Goal: Task Accomplishment & Management: Use online tool/utility

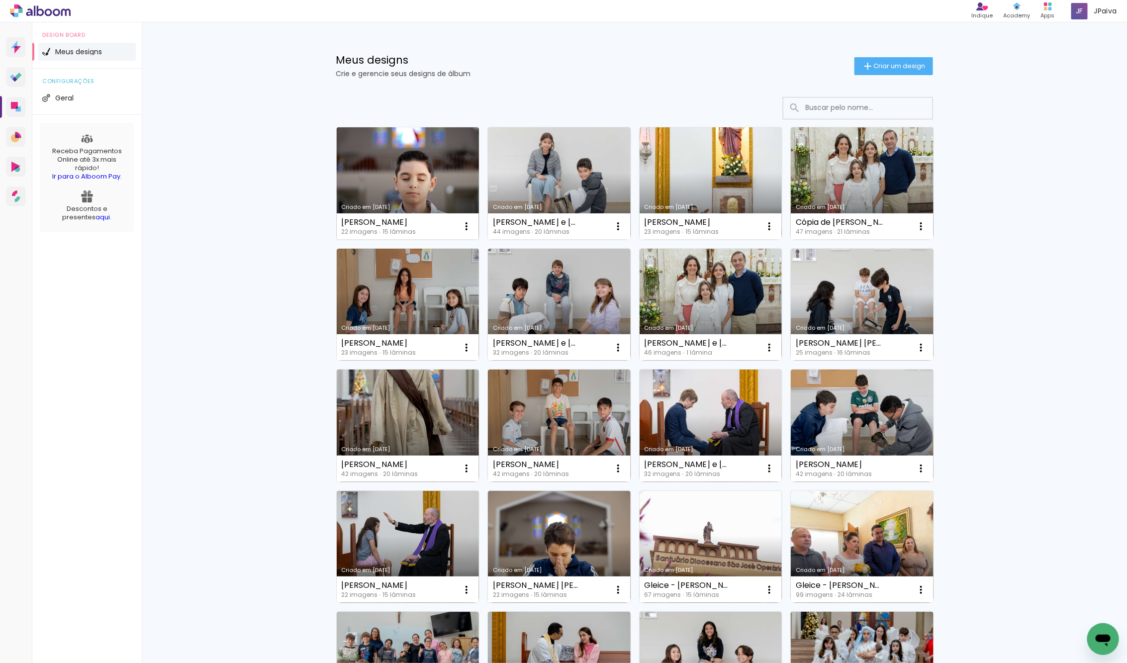
click at [429, 153] on link "Criado em [DATE]" at bounding box center [408, 183] width 143 height 112
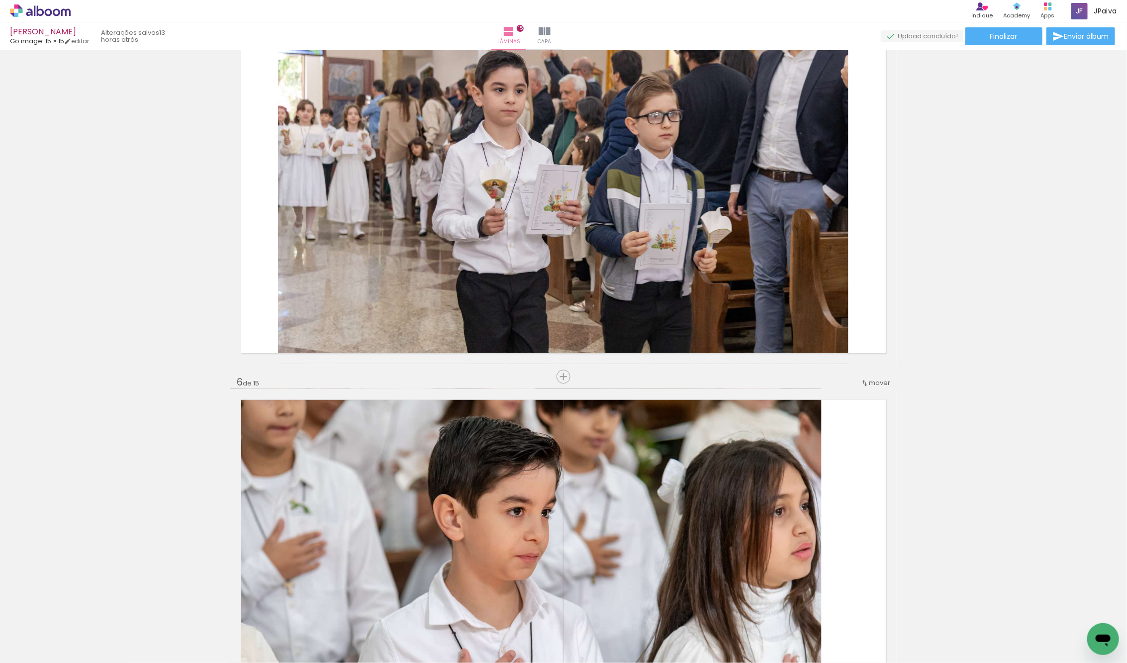
scroll to position [1401, 0]
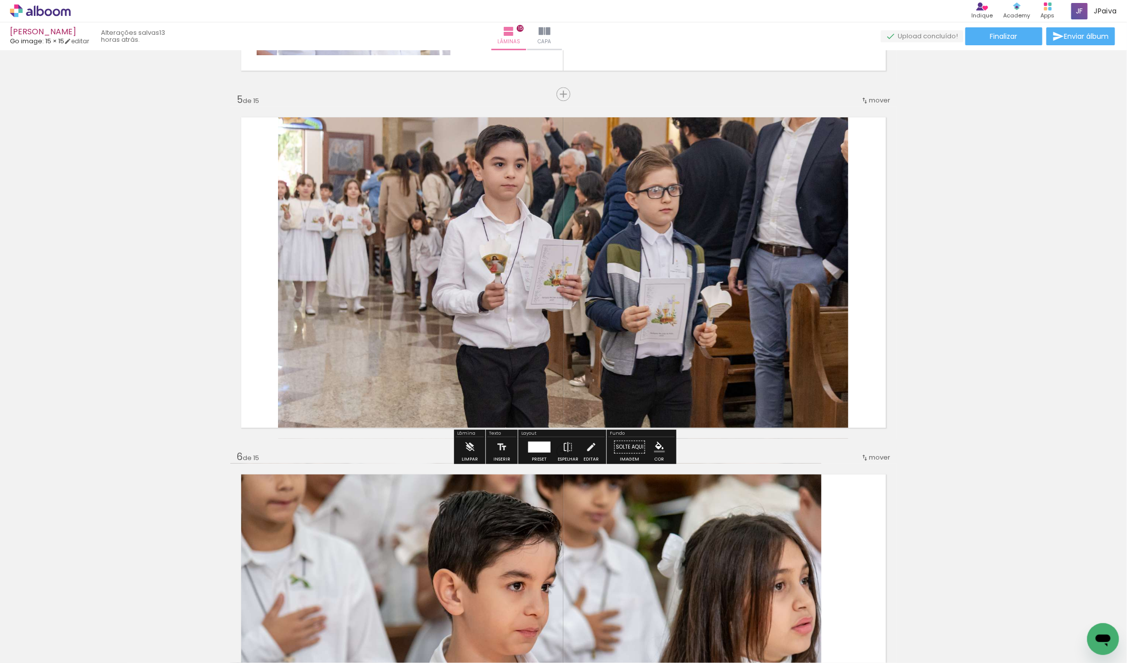
click at [550, 223] on quentale-photo at bounding box center [563, 272] width 570 height 332
drag, startPoint x: 541, startPoint y: 447, endPoint x: 546, endPoint y: 444, distance: 6.2
click at [541, 447] on div at bounding box center [539, 447] width 22 height 11
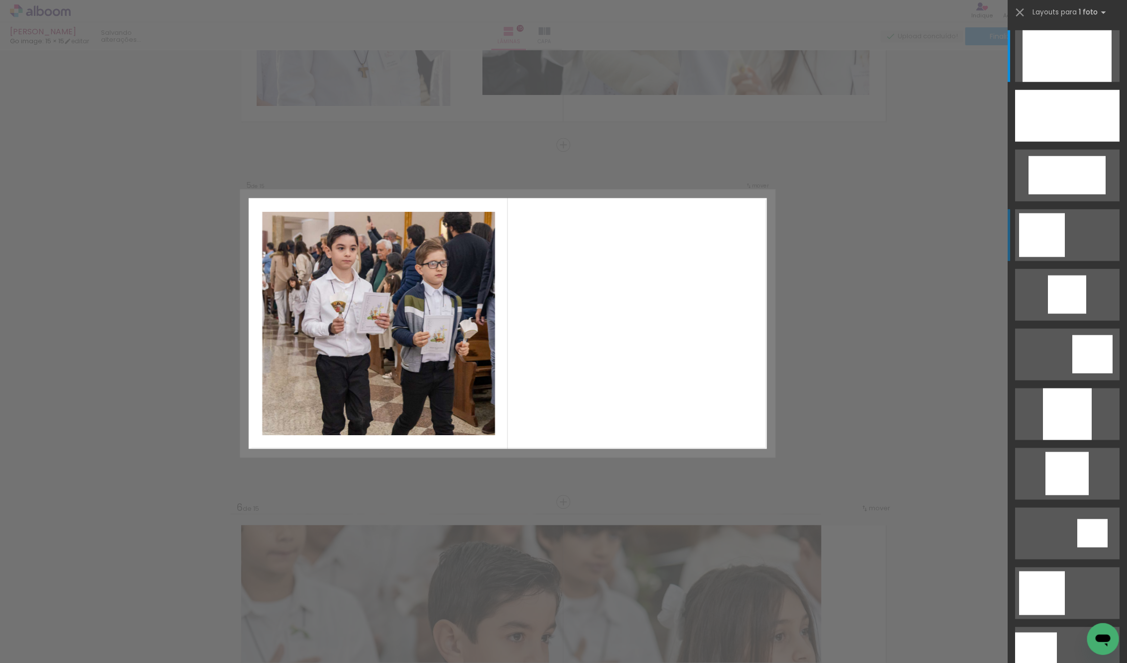
scroll to position [1348, 0]
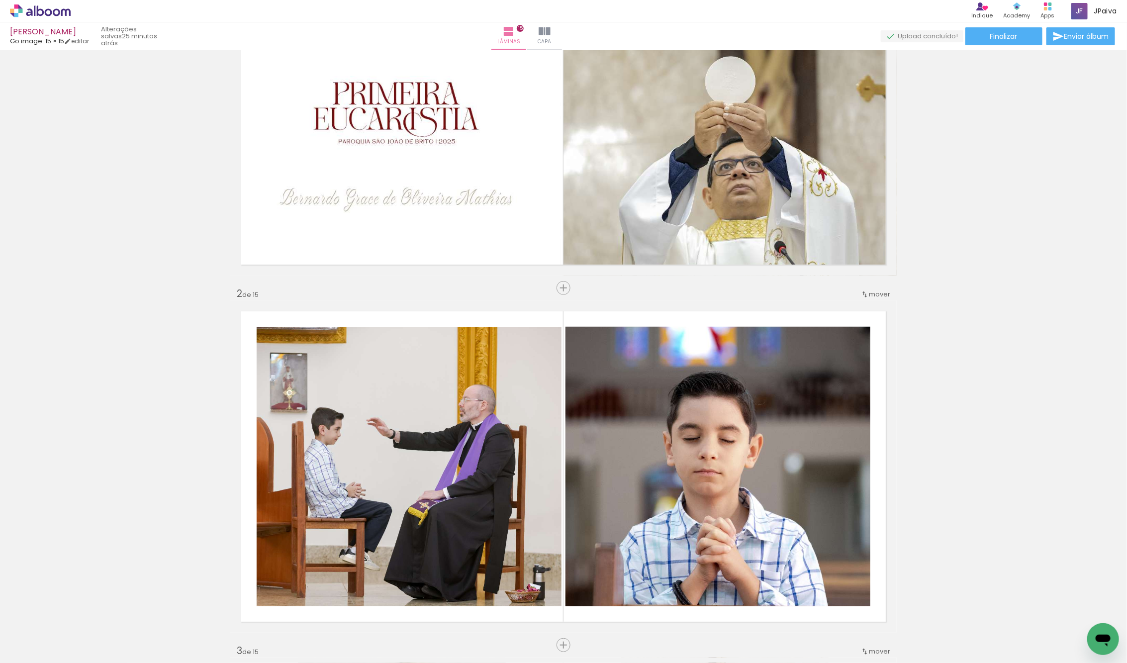
scroll to position [0, 0]
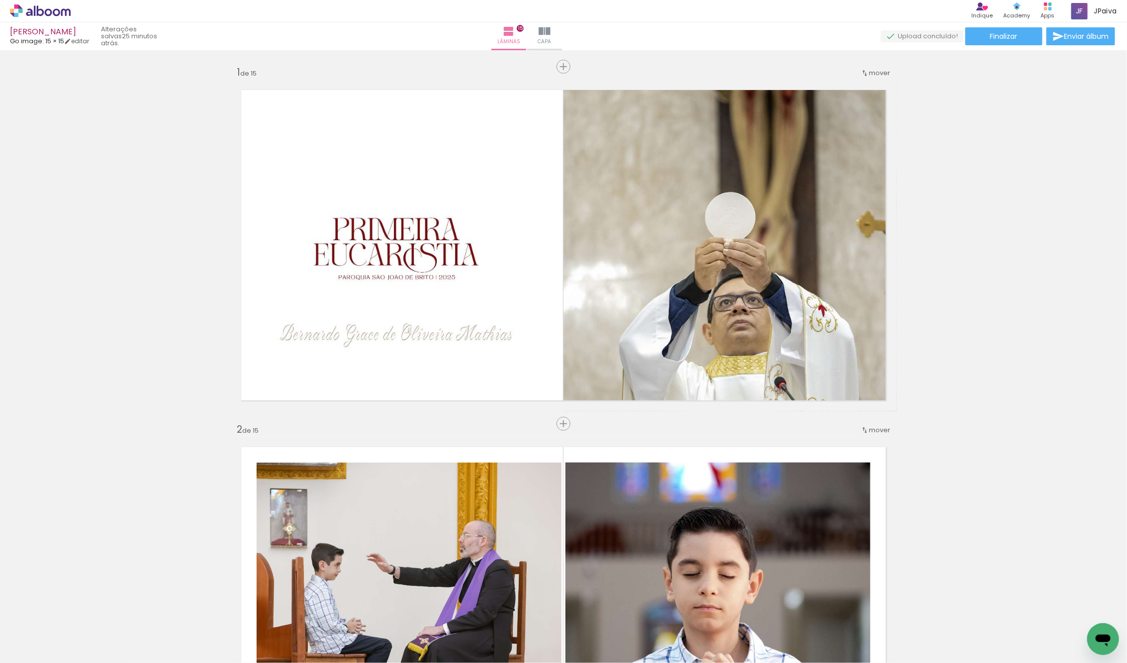
click at [37, 10] on icon at bounding box center [40, 10] width 7 height 10
